Goal: Find specific page/section: Find specific page/section

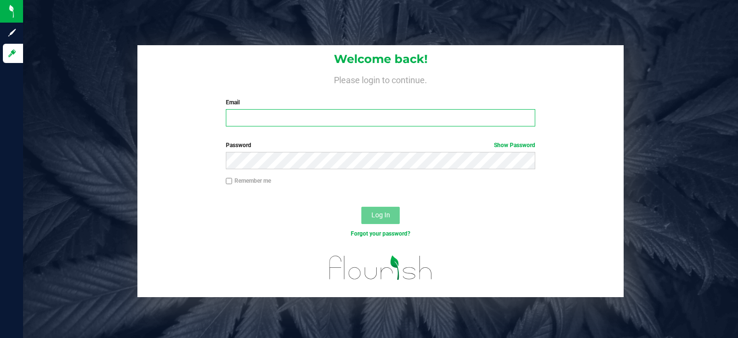
type input "[EMAIL_ADDRESS][DOMAIN_NAME]"
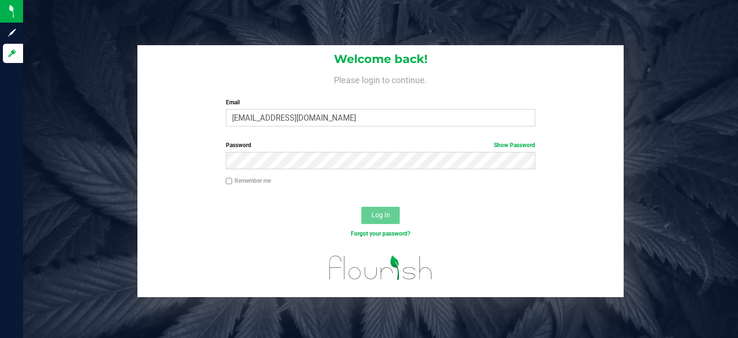
click at [399, 220] on button "Log In" at bounding box center [381, 215] width 38 height 17
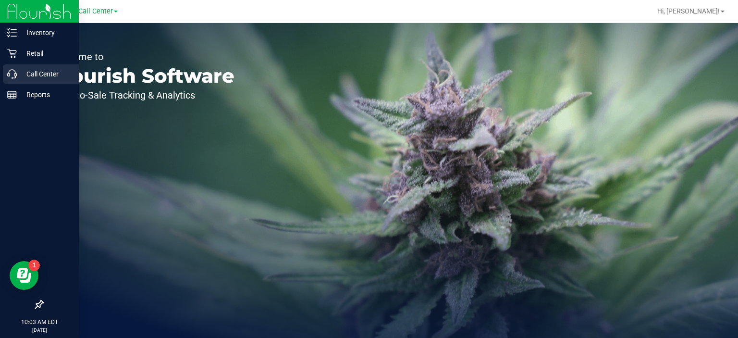
click at [23, 74] on p "Call Center" at bounding box center [46, 74] width 58 height 12
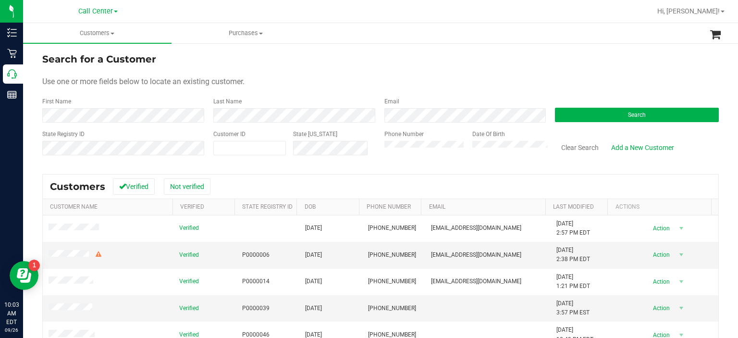
click at [313, 71] on form "Search for a Customer Use one or more fields below to locate an existing custom…" at bounding box center [380, 108] width 677 height 112
